Goal: Transaction & Acquisition: Purchase product/service

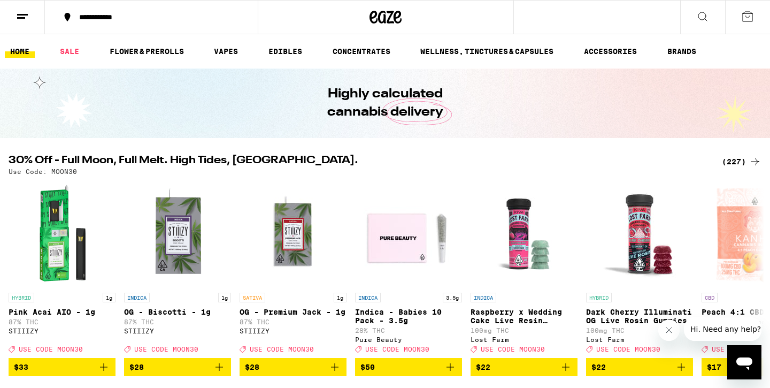
scroll to position [7, 0]
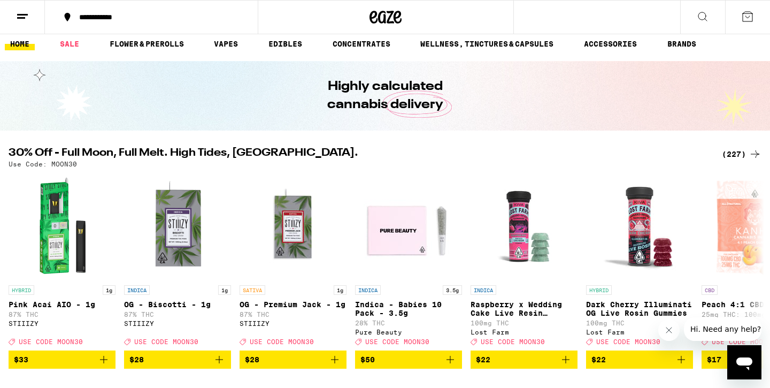
click at [733, 155] on div "(227)" at bounding box center [742, 154] width 40 height 13
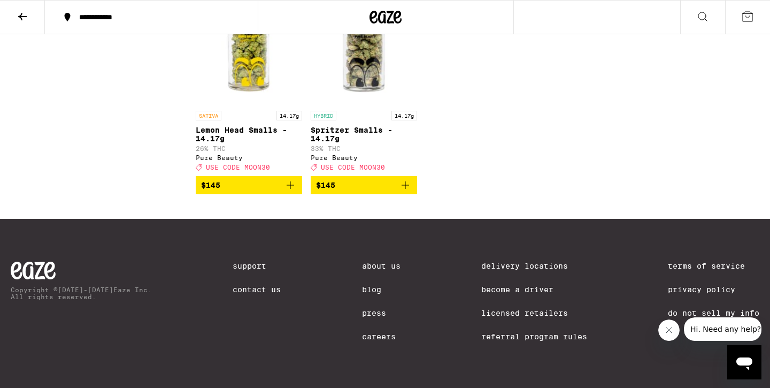
scroll to position [9637, 0]
